Goal: Go to known website: Access a specific website the user already knows

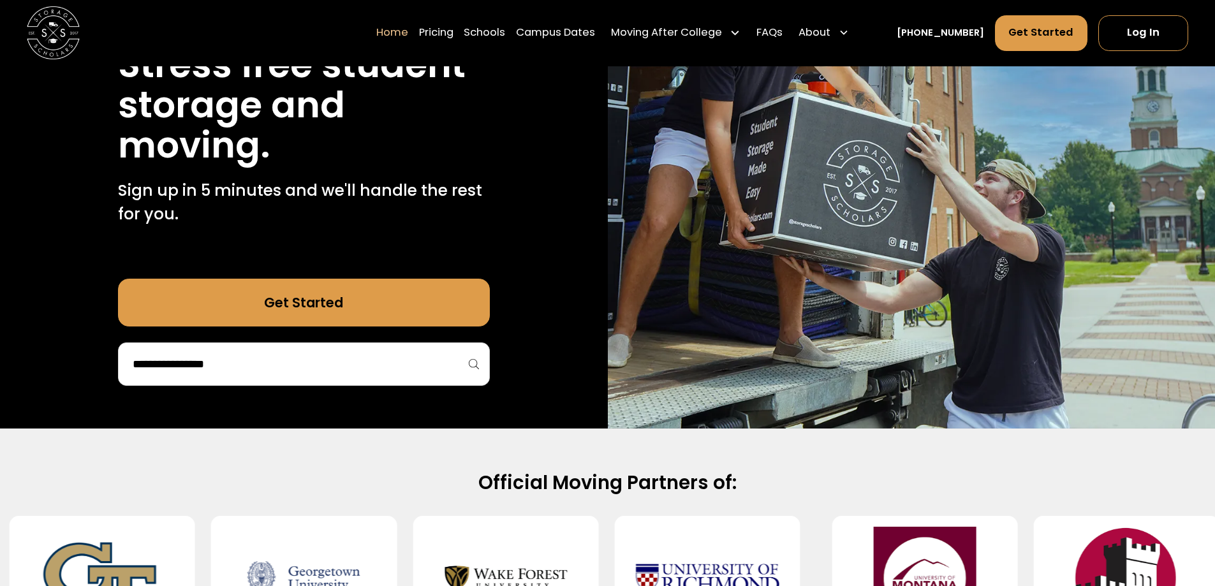
scroll to position [191, 0]
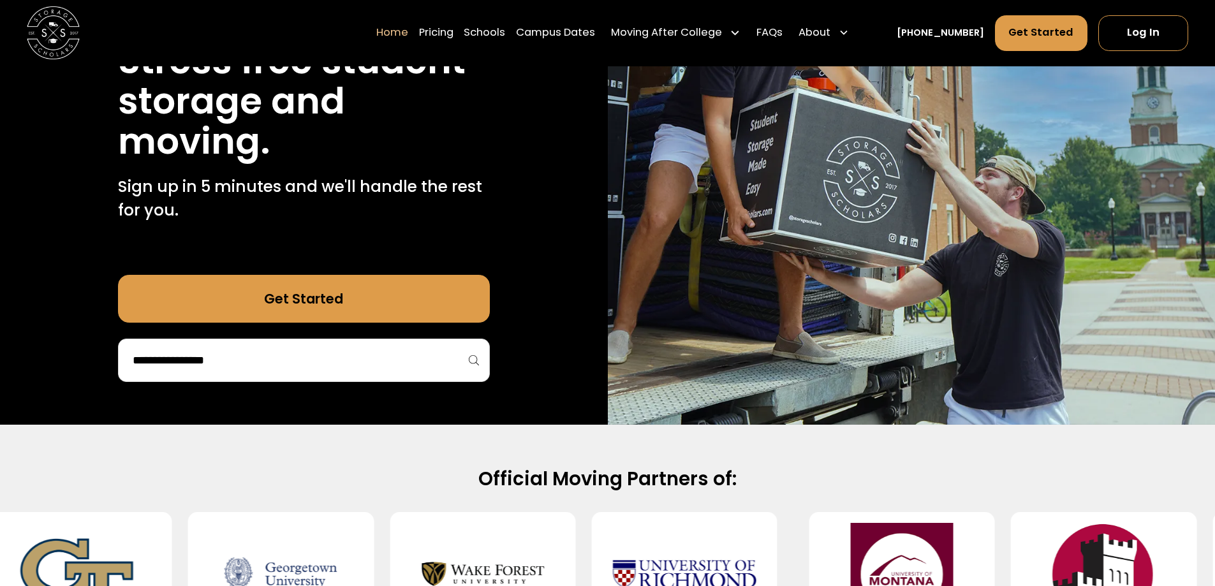
click at [250, 288] on link "Get Started" at bounding box center [304, 299] width 372 height 48
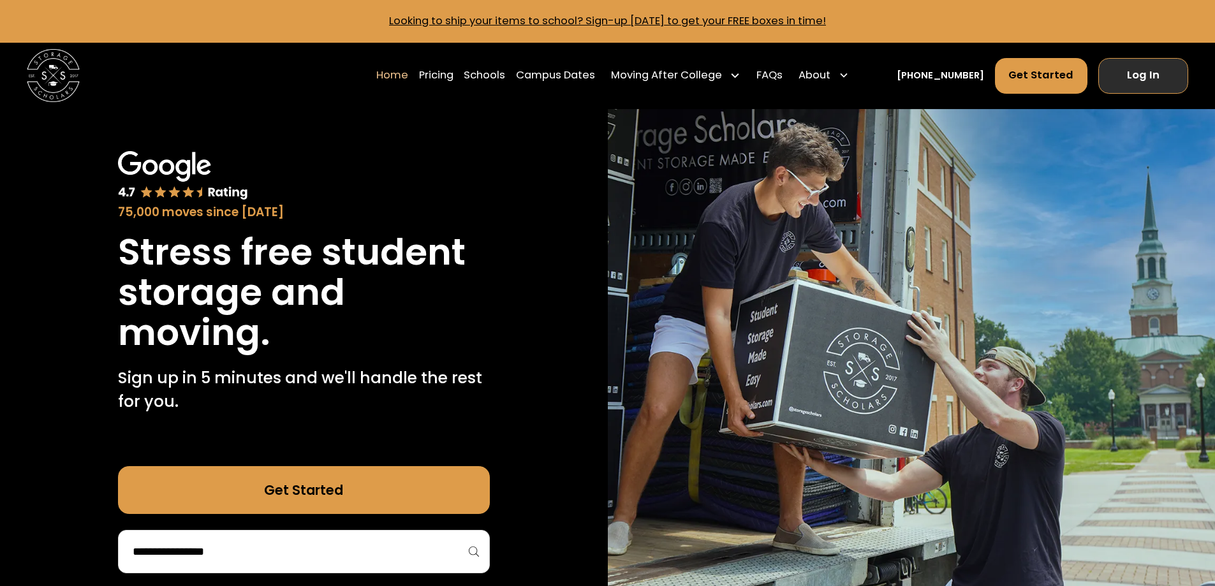
click at [1140, 71] on link "Log In" at bounding box center [1143, 76] width 90 height 36
